Goal: Navigation & Orientation: Find specific page/section

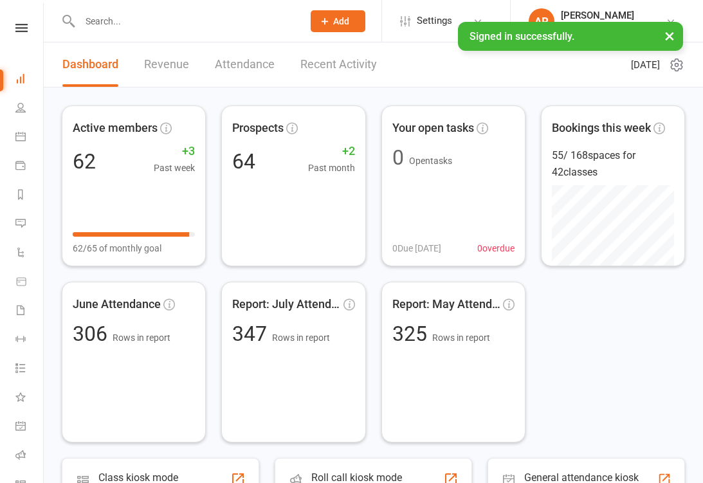
click at [363, 77] on link "Recent Activity" at bounding box center [338, 64] width 77 height 44
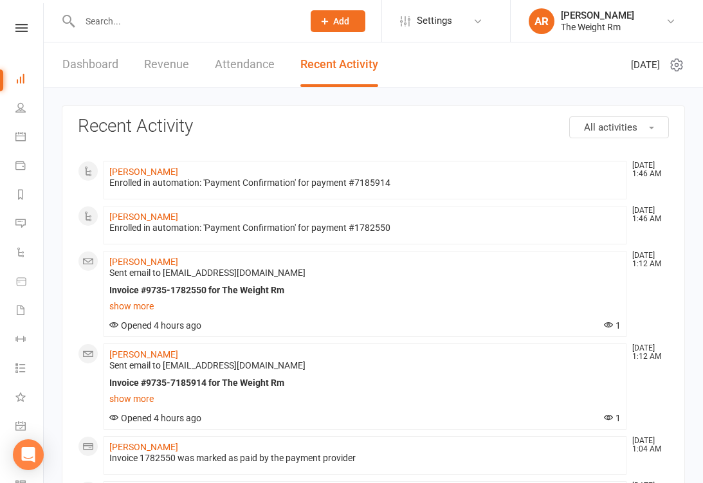
click at [26, 133] on link "Calendar" at bounding box center [29, 137] width 29 height 29
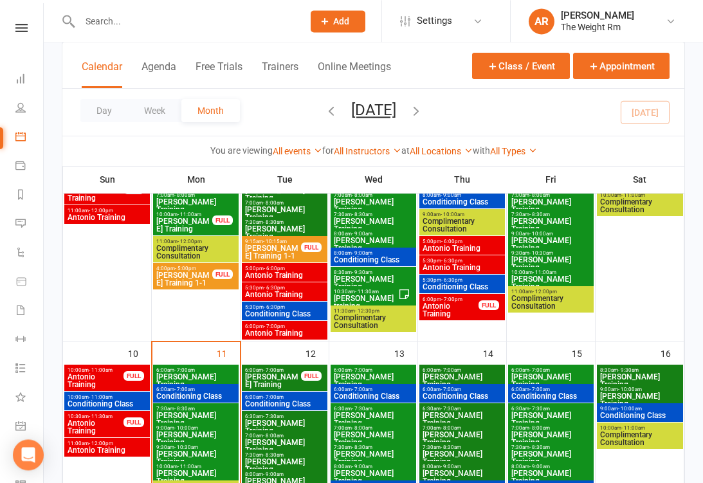
click at [223, 379] on span "[PERSON_NAME] Training" at bounding box center [196, 380] width 80 height 15
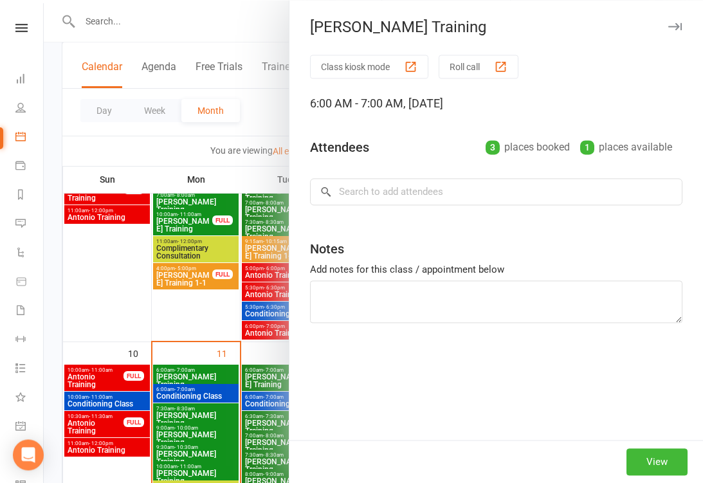
scroll to position [442, 0]
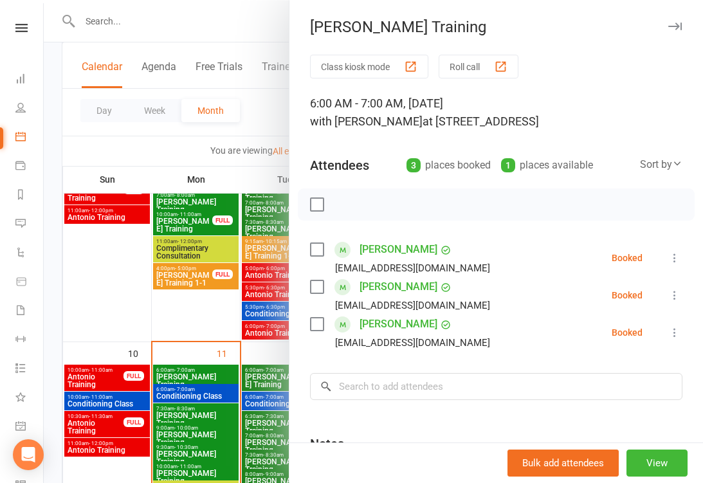
click at [200, 388] on div at bounding box center [373, 241] width 659 height 483
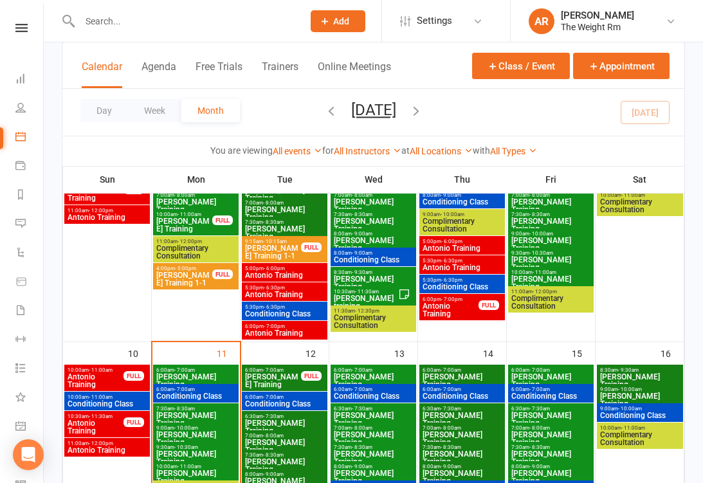
click at [203, 396] on span "Conditioning Class" at bounding box center [196, 396] width 80 height 8
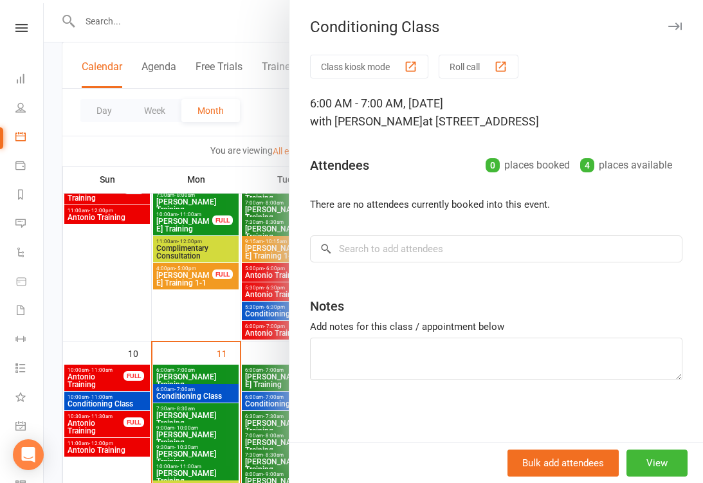
click at [195, 410] on div at bounding box center [373, 241] width 659 height 483
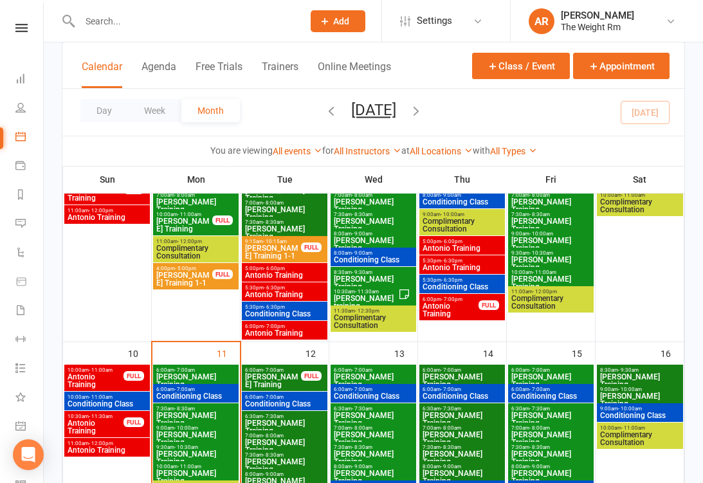
click at [199, 413] on span "[PERSON_NAME] Training" at bounding box center [196, 418] width 80 height 15
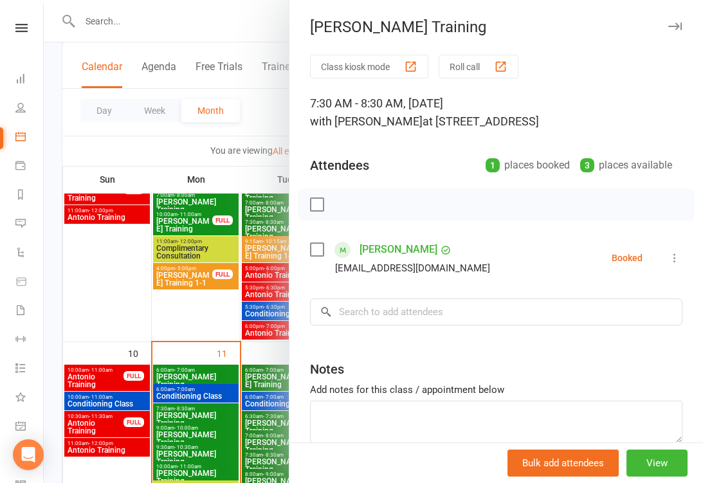
click at [195, 419] on div at bounding box center [373, 241] width 659 height 483
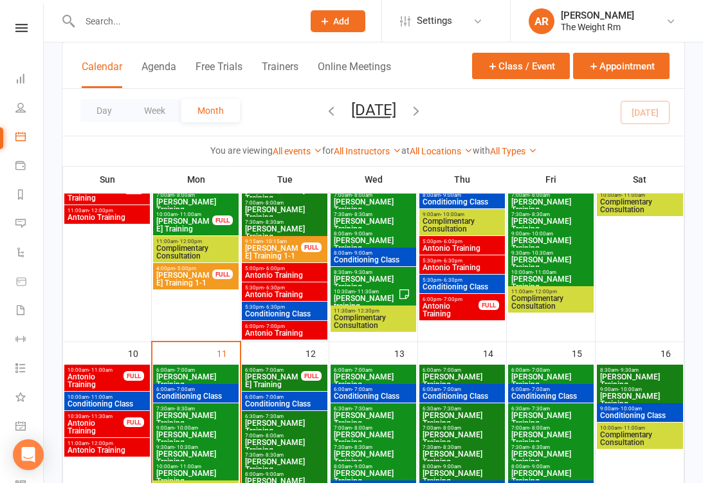
click at [30, 422] on link "General attendance" at bounding box center [29, 427] width 29 height 29
